Goal: Task Accomplishment & Management: Use online tool/utility

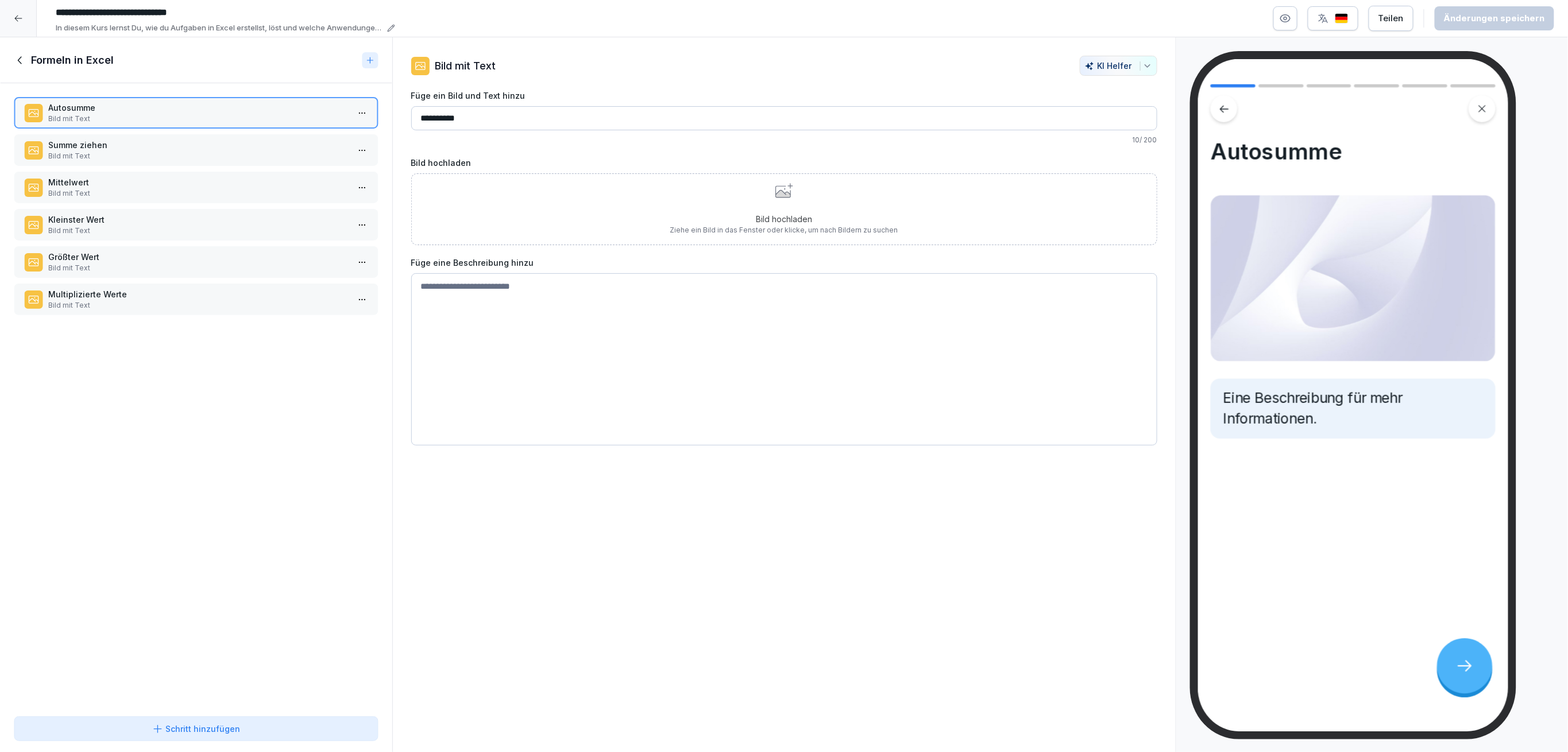
click at [24, 61] on icon at bounding box center [20, 60] width 12 height 12
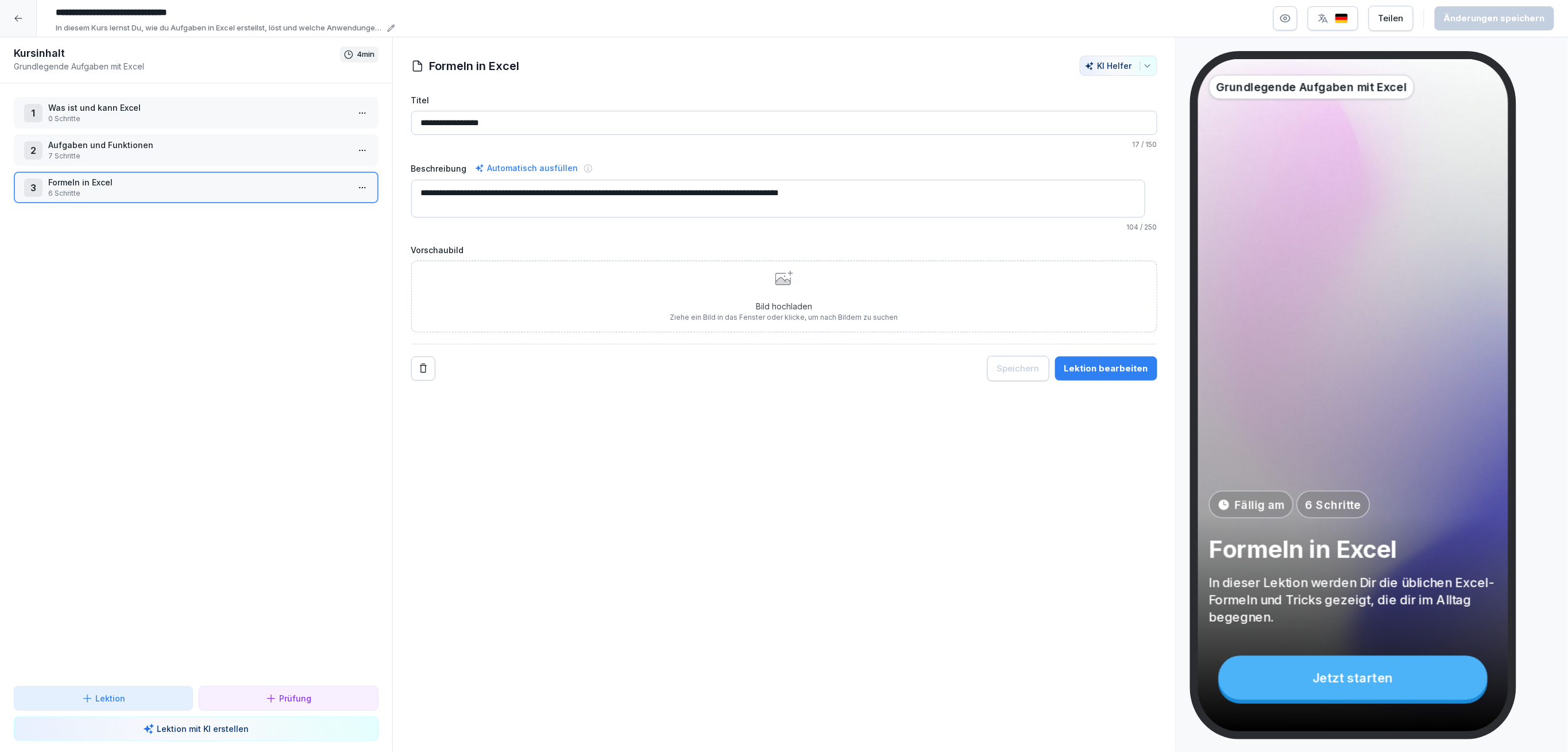
click at [516, 126] on input "**********" at bounding box center [784, 122] width 746 height 24
click at [456, 122] on input "**********" at bounding box center [784, 122] width 746 height 24
type input "**********"
click at [358, 188] on html "**********" at bounding box center [784, 376] width 1568 height 752
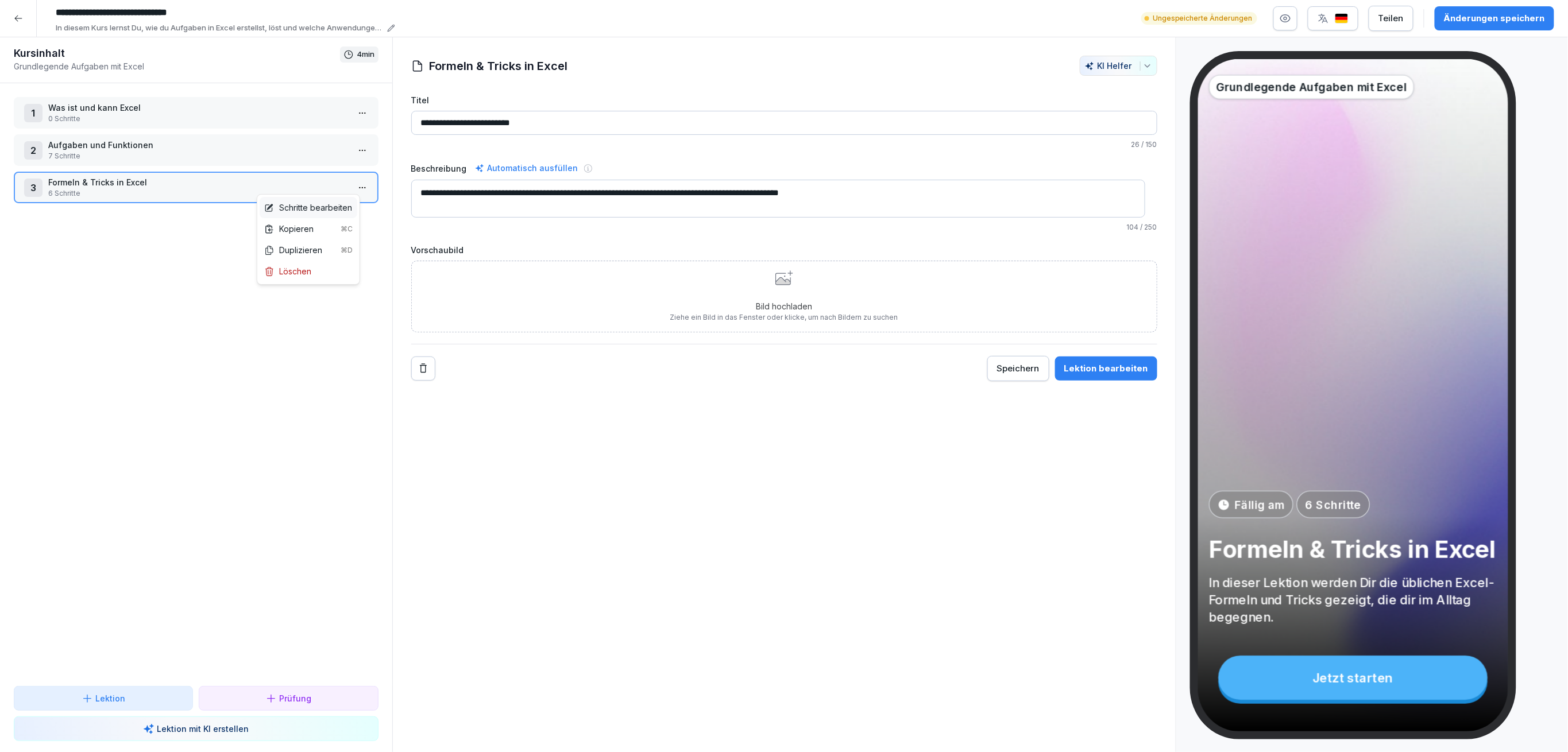
click at [331, 205] on div "Schritte bearbeiten" at bounding box center [308, 208] width 88 height 12
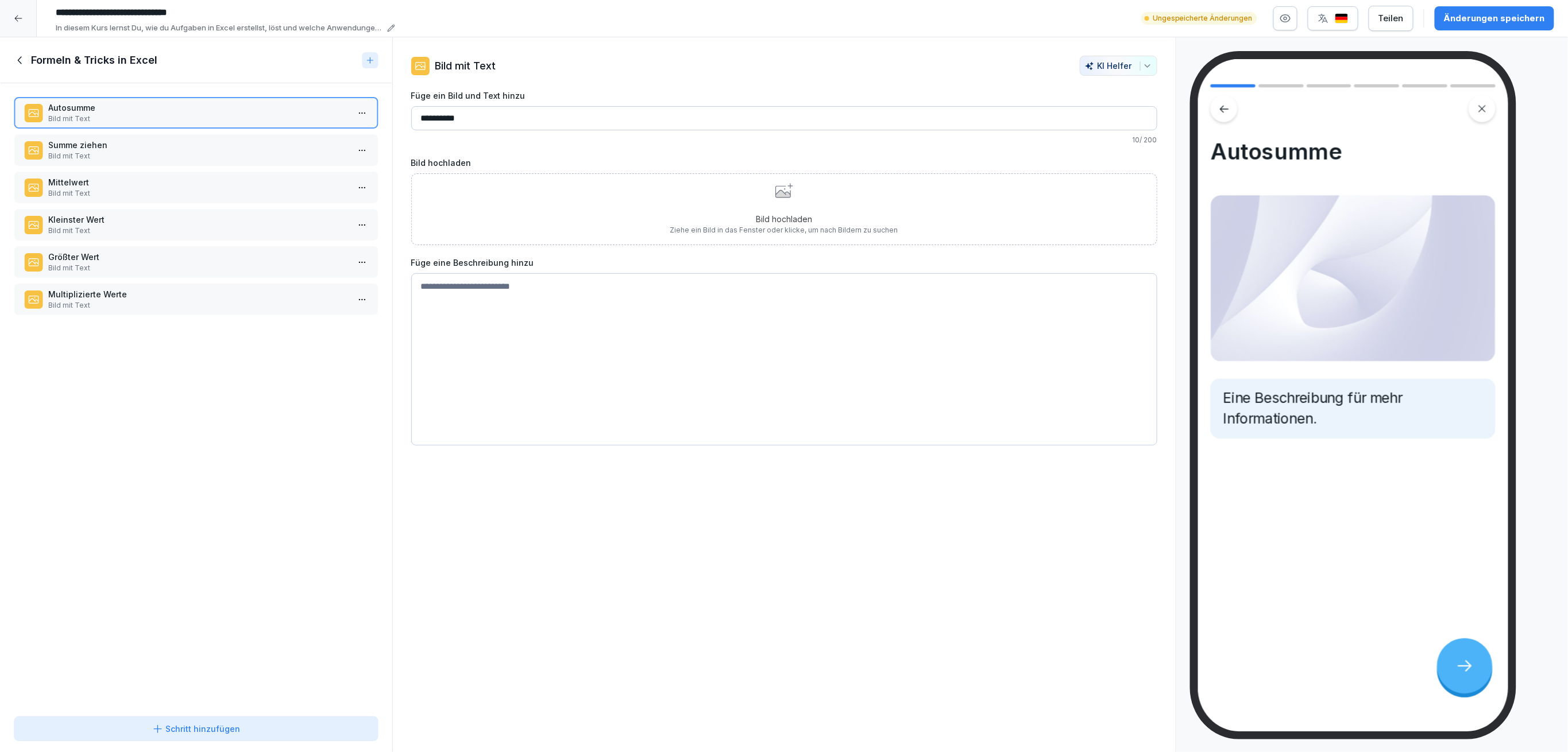
click at [302, 735] on div "Schritt hinzufügen" at bounding box center [196, 729] width 345 height 12
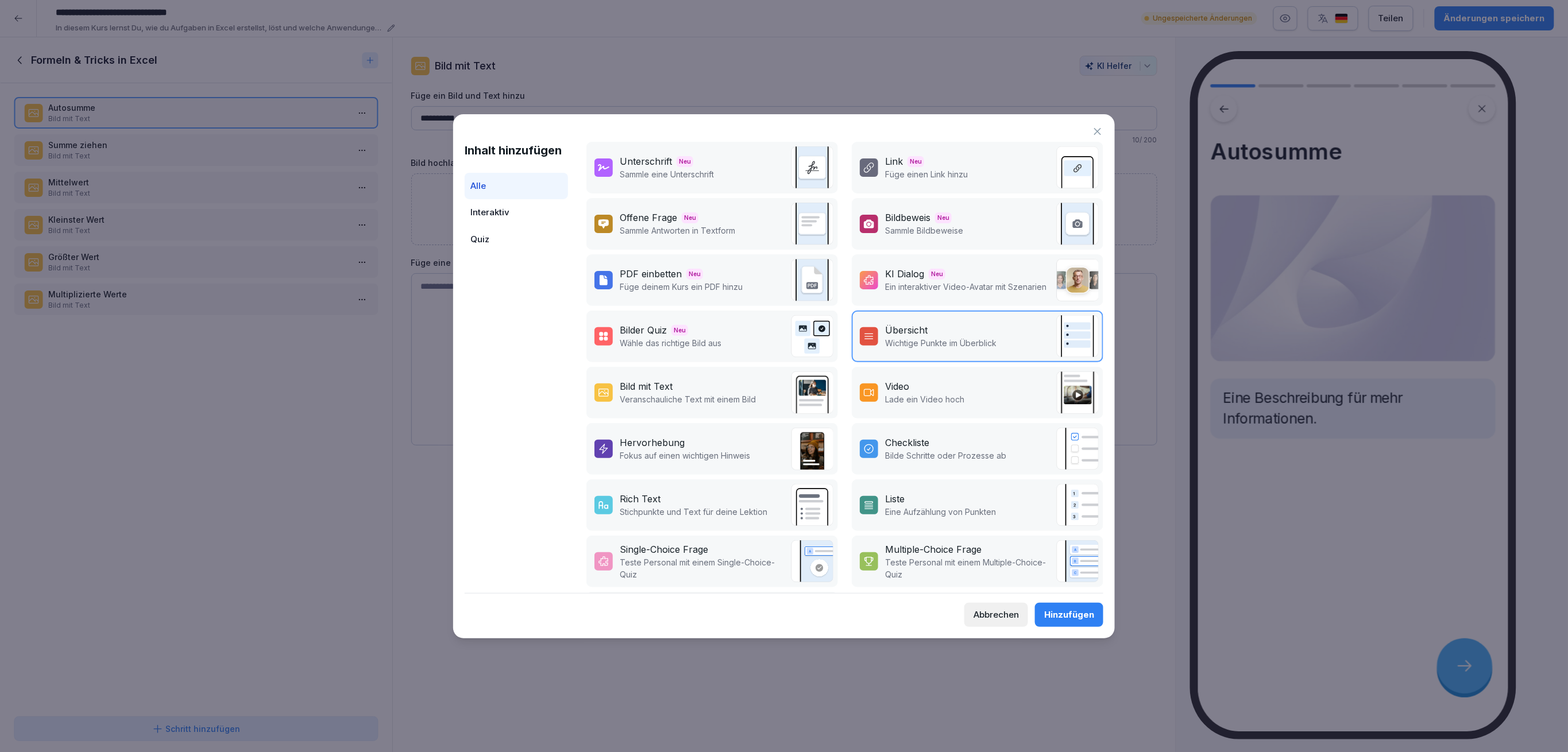
click at [645, 438] on div "Hervorhebung" at bounding box center [652, 443] width 65 height 14
click at [1095, 616] on button "Hinzufügen" at bounding box center [1069, 615] width 69 height 24
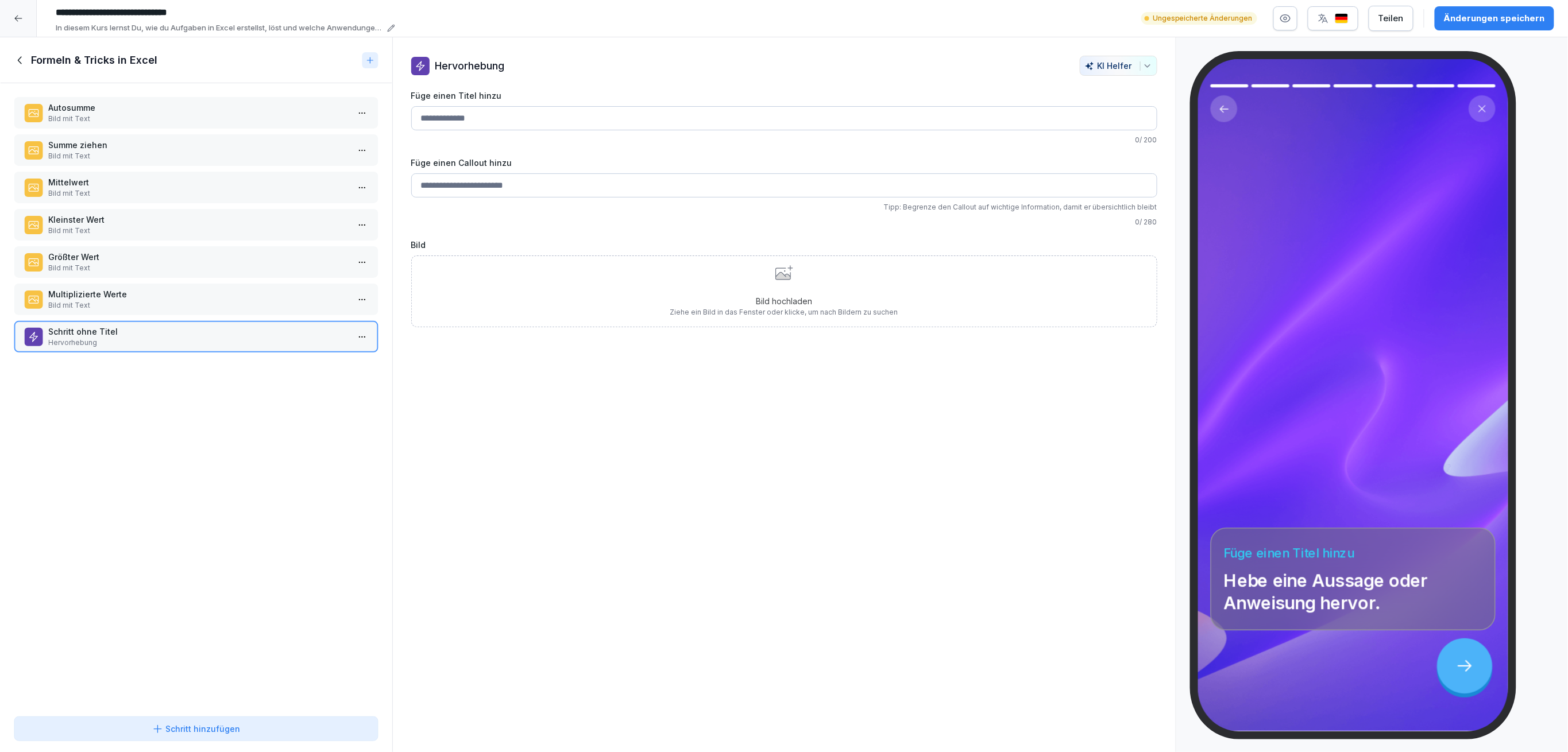
click at [507, 189] on input "Füge einen Callout hinzu" at bounding box center [784, 185] width 746 height 24
click at [518, 118] on input "Füge einen Titel hinzu" at bounding box center [784, 118] width 746 height 24
type input "**********"
click at [107, 733] on div "Schritt hinzufügen" at bounding box center [196, 729] width 345 height 12
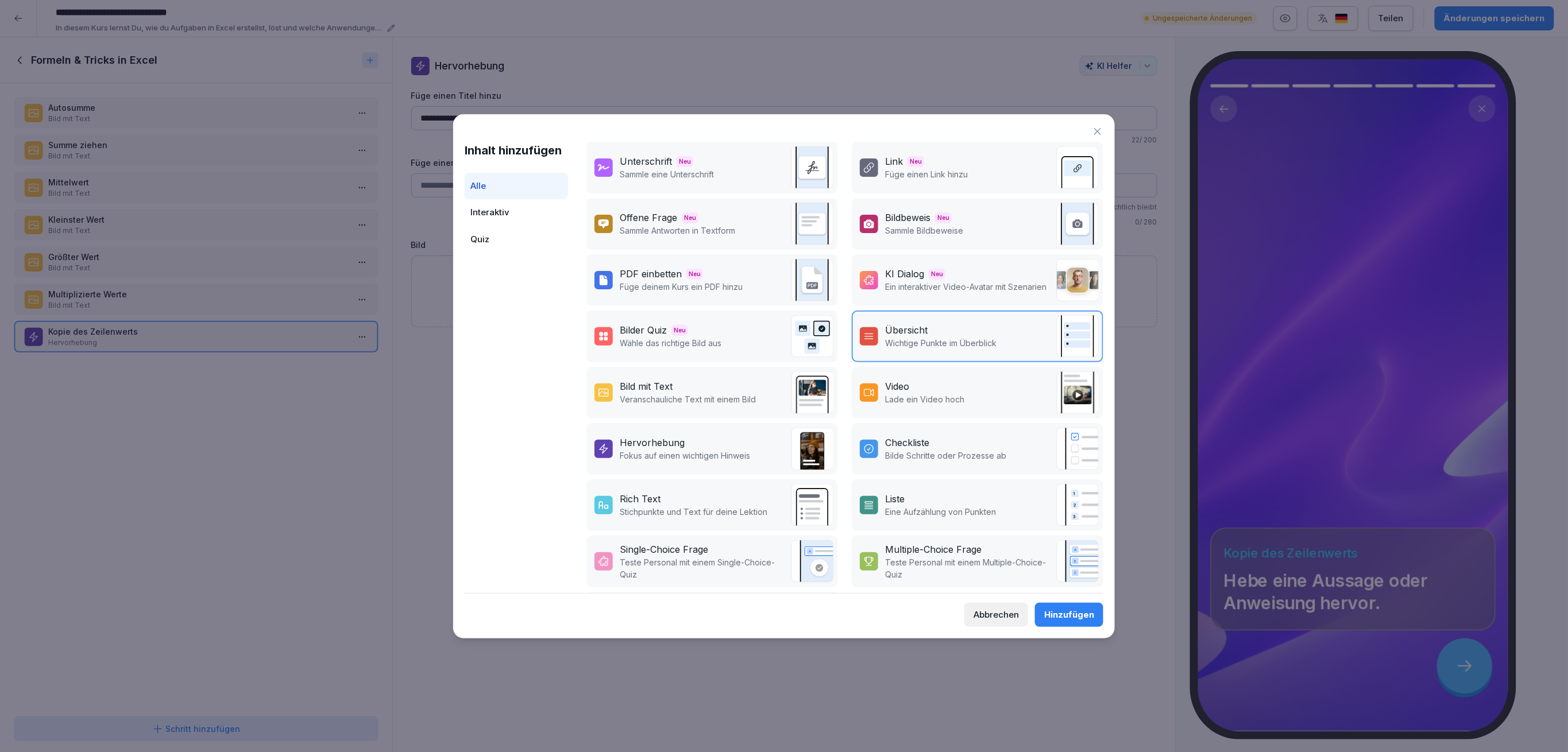
click at [631, 395] on p "Veranschauliche Text mit einem Bild" at bounding box center [688, 400] width 136 height 12
drag, startPoint x: 1083, startPoint y: 605, endPoint x: 1073, endPoint y: 612, distance: 12.2
click at [1082, 610] on button "Hinzufügen" at bounding box center [1069, 615] width 69 height 24
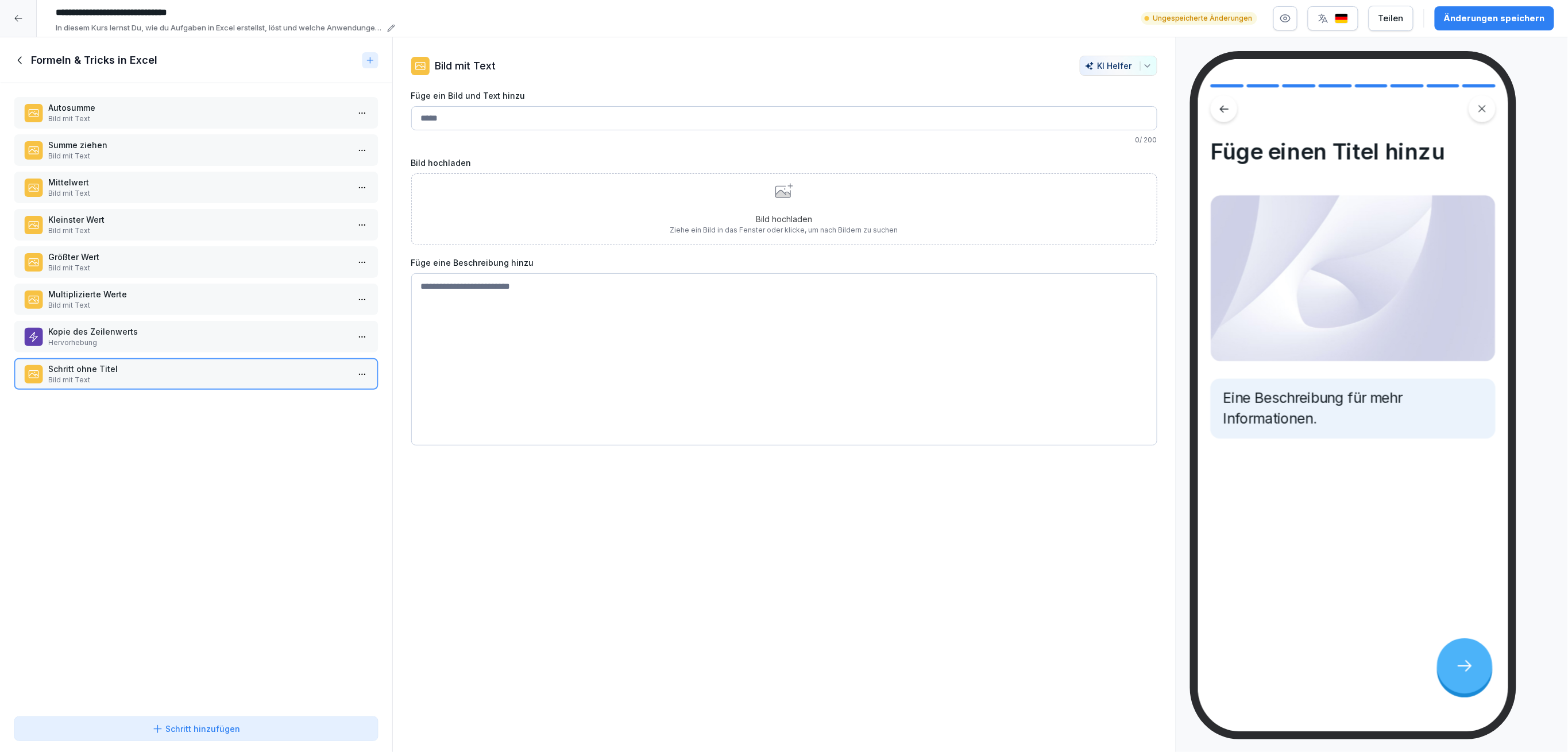
click at [281, 720] on button "Schritt hinzufügen" at bounding box center [196, 729] width 365 height 25
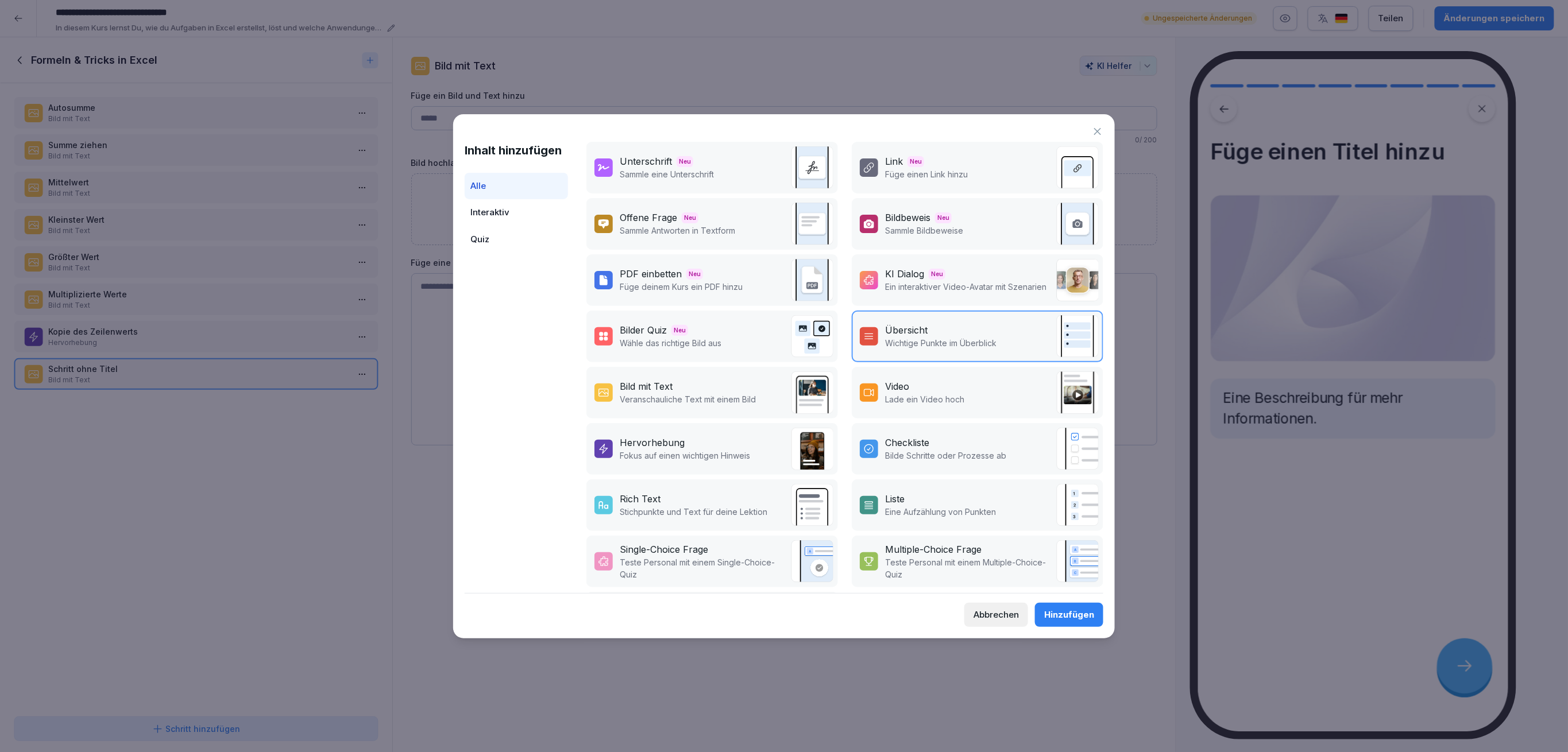
click at [696, 441] on div "Hervorhebung" at bounding box center [685, 443] width 131 height 14
click at [1073, 620] on div "Hinzufügen" at bounding box center [1069, 615] width 50 height 12
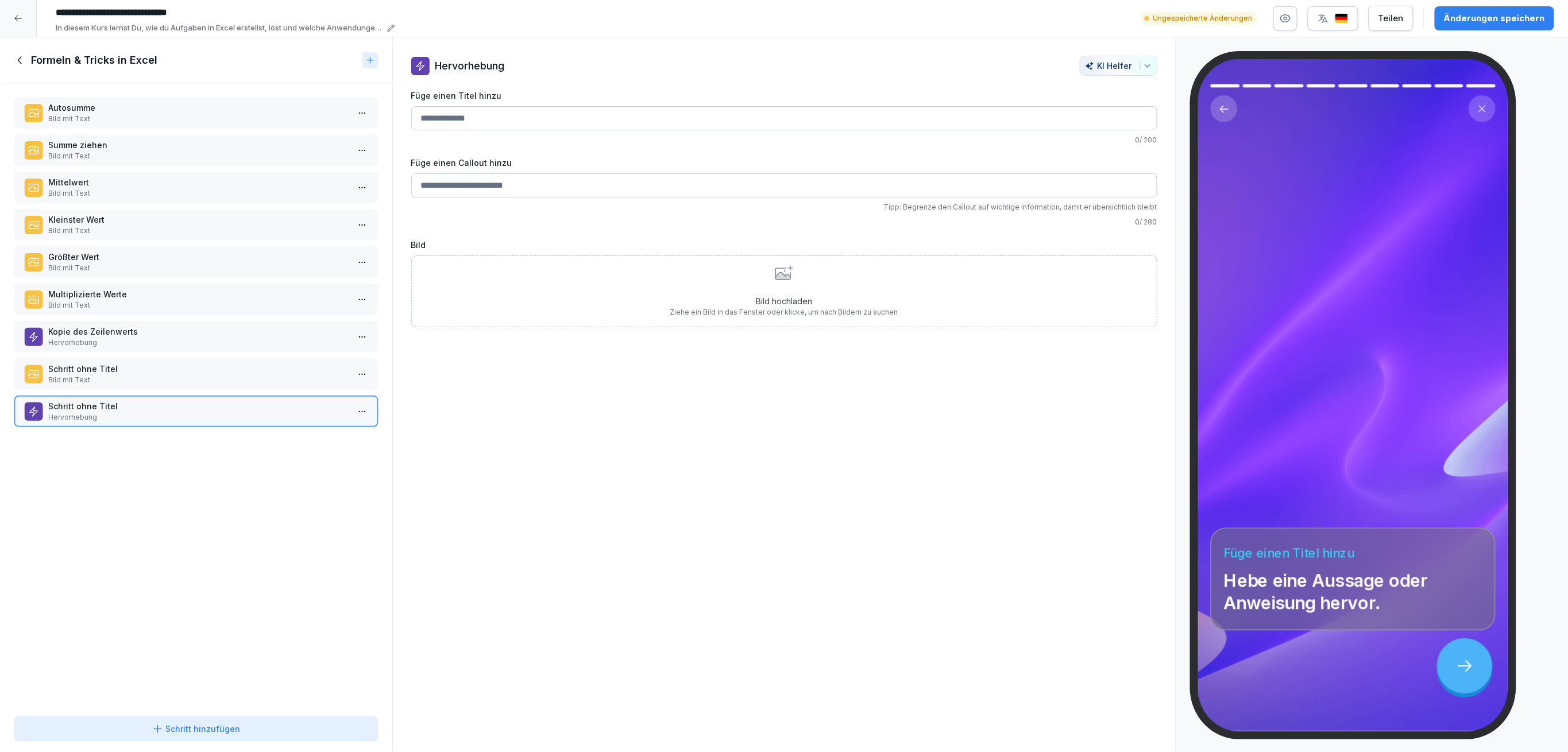
click at [496, 117] on input "Füge einen Titel hinzu" at bounding box center [784, 118] width 746 height 24
type input "*"
type input "**********"
click at [1465, 20] on div "Änderungen speichern" at bounding box center [1494, 19] width 101 height 12
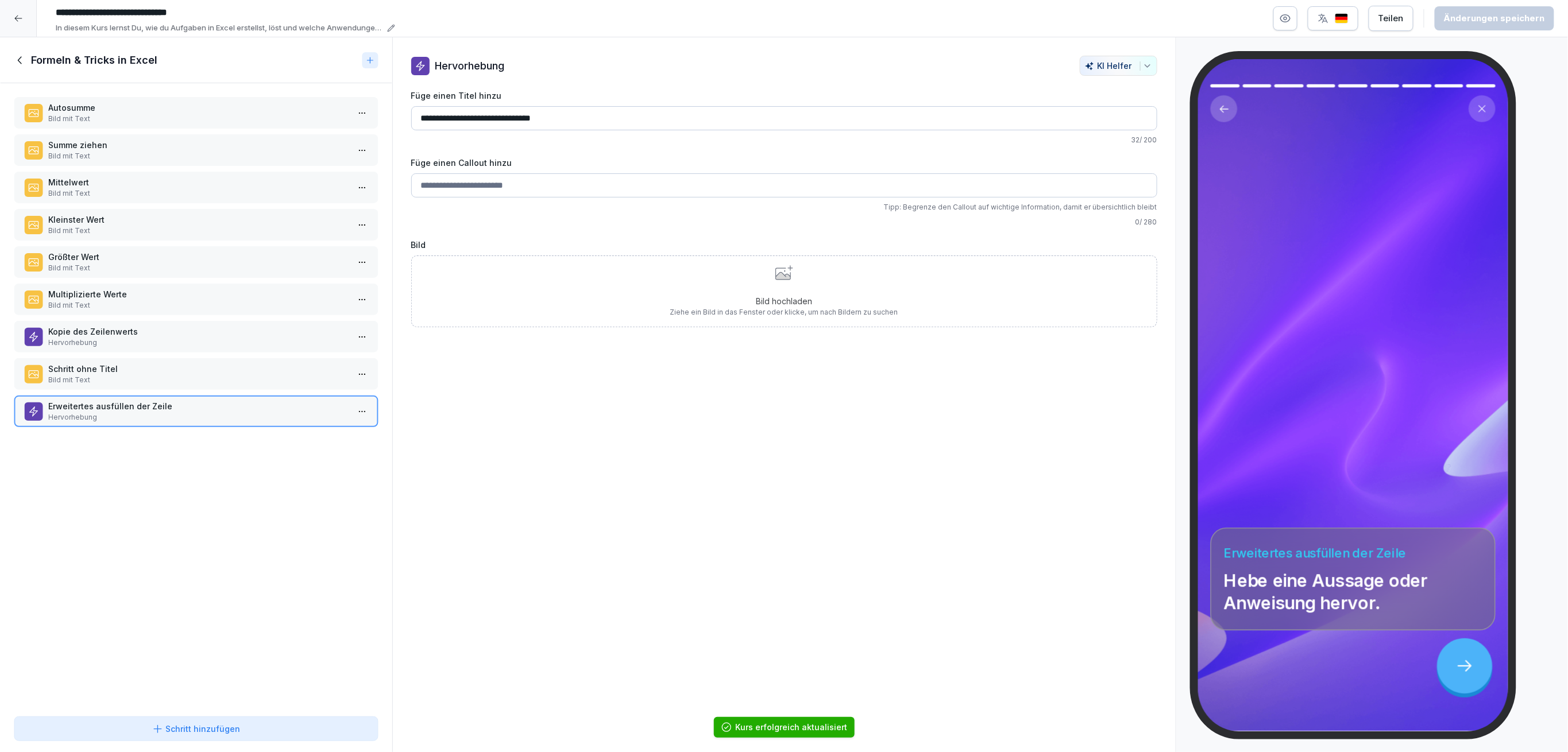
click at [24, 54] on icon at bounding box center [20, 60] width 12 height 12
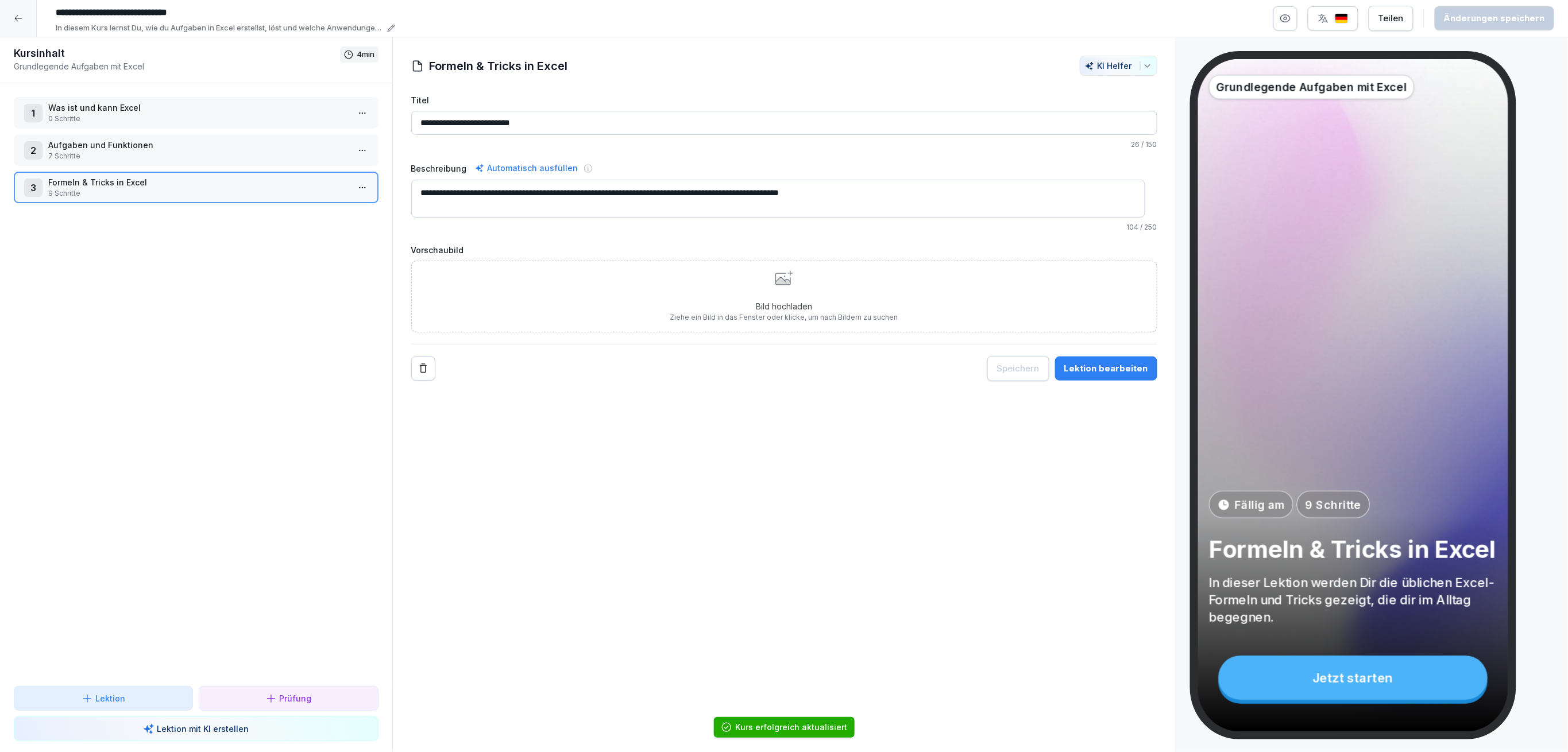
click at [58, 118] on p "0 Schritte" at bounding box center [199, 119] width 301 height 11
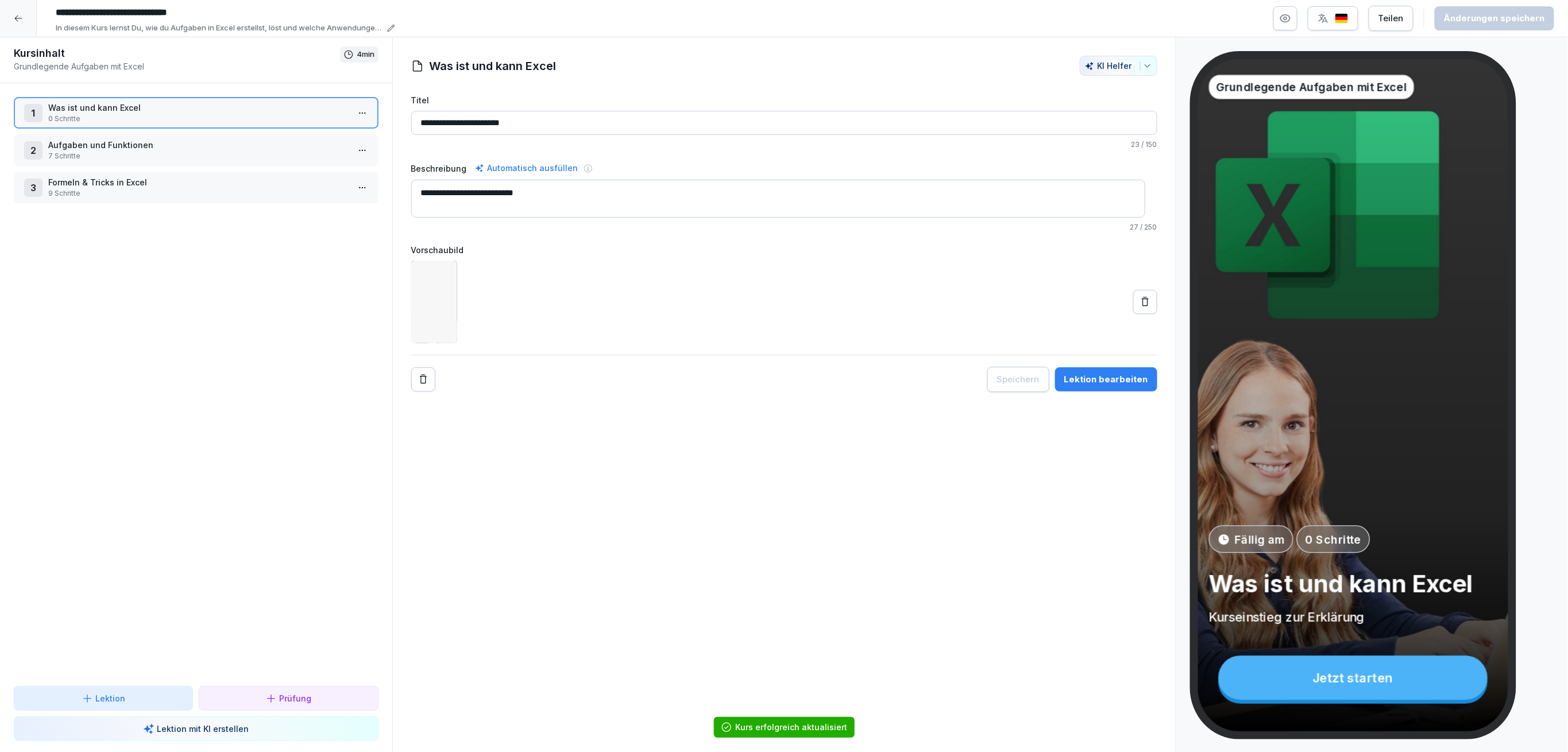
click at [74, 153] on p "7 Schritte" at bounding box center [199, 156] width 301 height 11
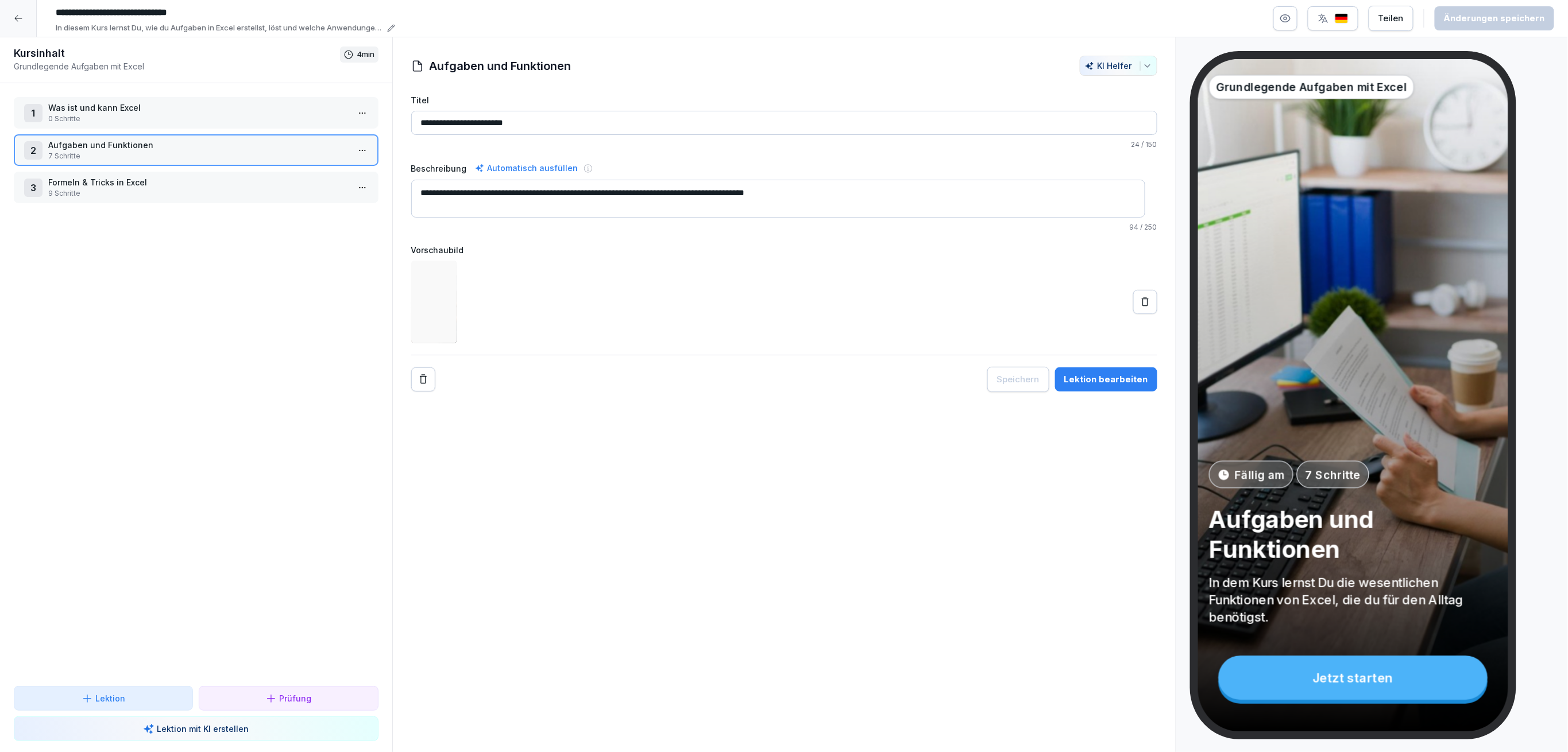
click at [80, 191] on p "9 Schritte" at bounding box center [199, 194] width 301 height 11
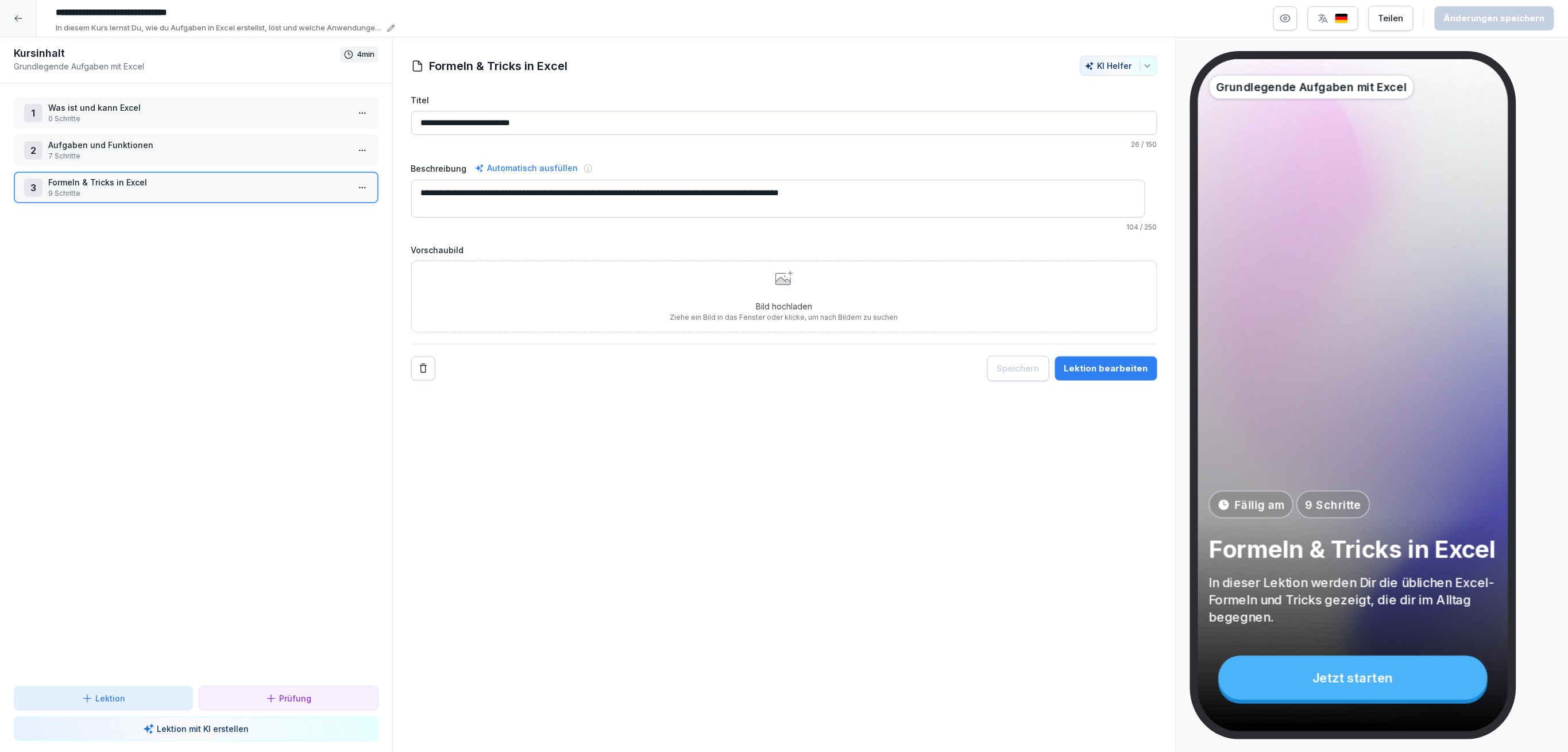
click at [12, 10] on div at bounding box center [18, 18] width 36 height 36
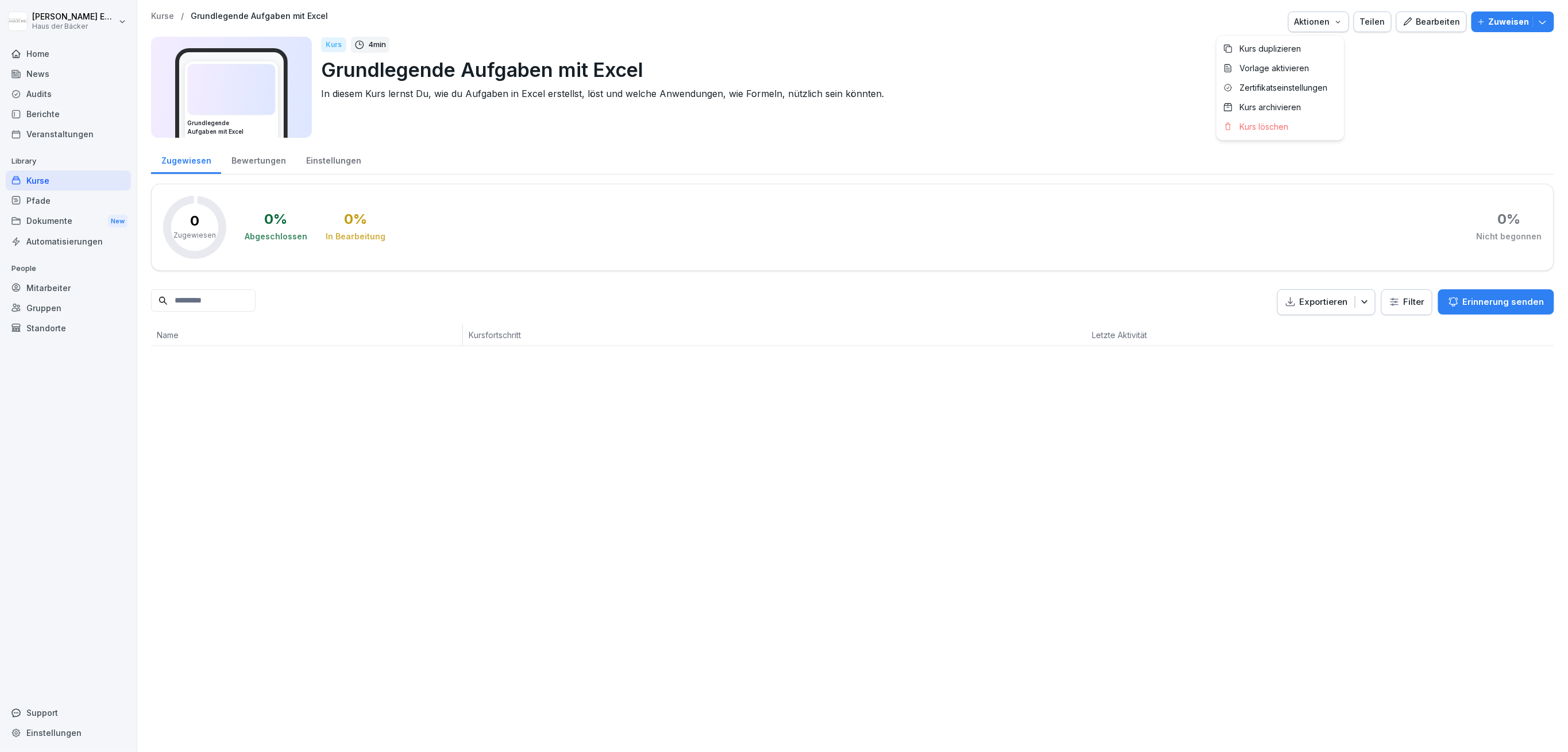
click at [1340, 25] on button "Aktionen" at bounding box center [1319, 22] width 61 height 20
click at [1412, 93] on html "[PERSON_NAME] Haus der Bäcker Home News Audits Berichte Veranstaltungen Library…" at bounding box center [784, 376] width 1568 height 752
click at [79, 185] on div "Kurse" at bounding box center [68, 181] width 125 height 20
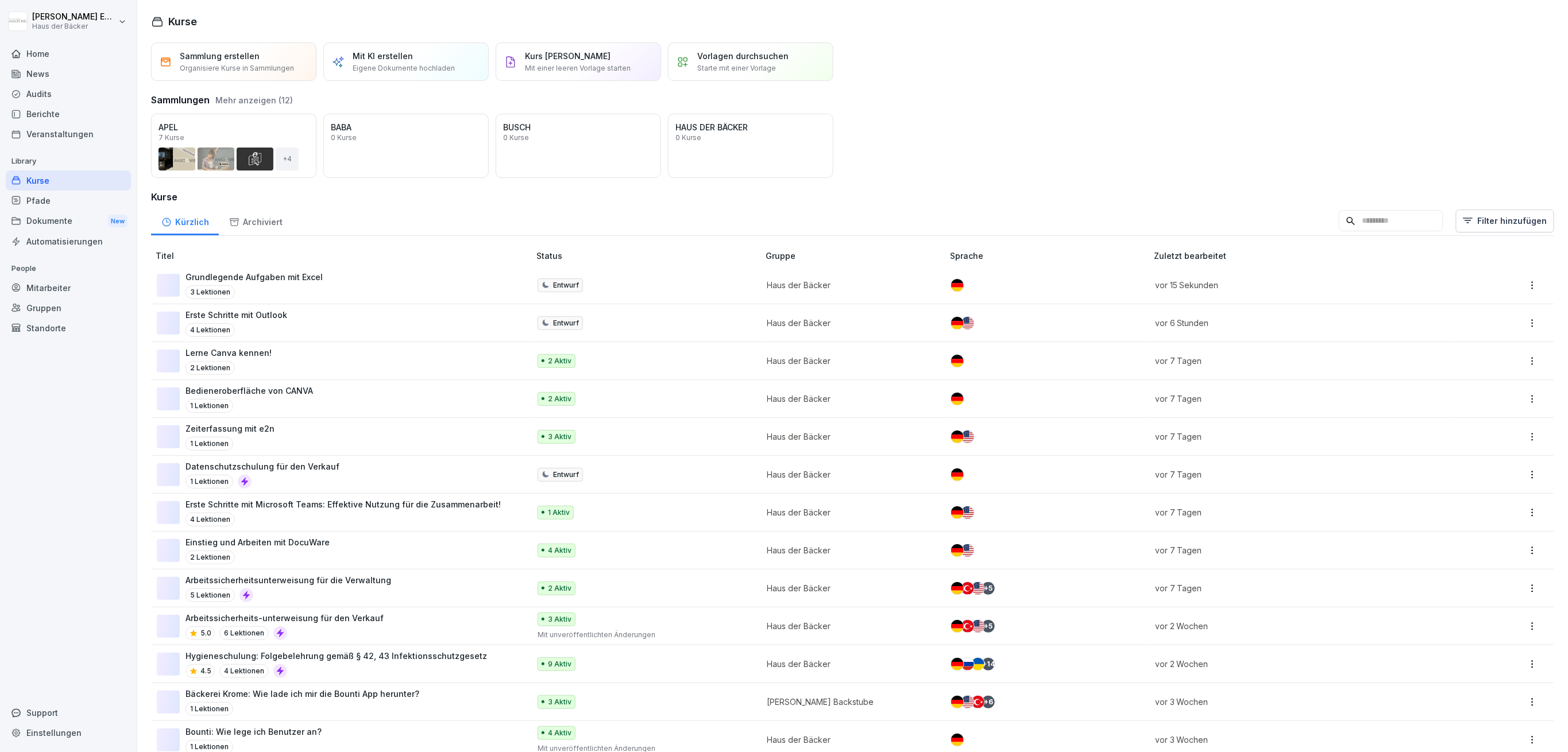
click at [79, 185] on div "Kurse" at bounding box center [68, 181] width 125 height 20
